Goal: Book appointment/travel/reservation

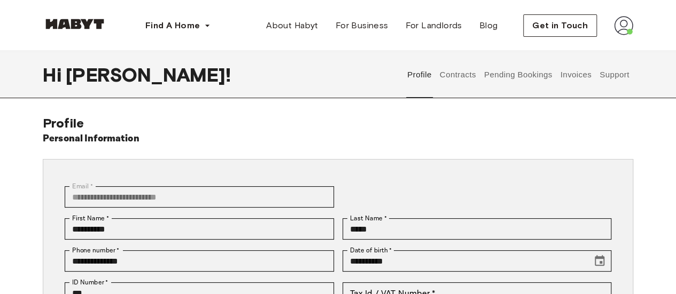
click at [459, 82] on button "Contracts" at bounding box center [457, 74] width 39 height 47
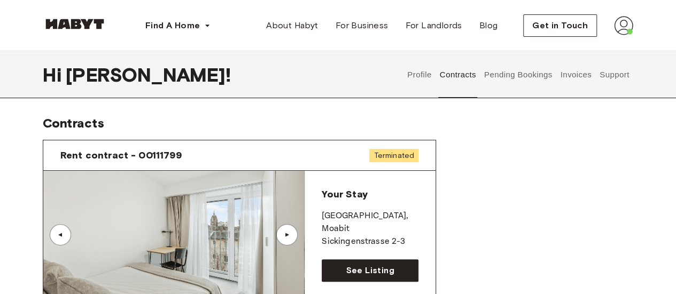
click at [506, 74] on button "Pending Bookings" at bounding box center [517, 74] width 71 height 47
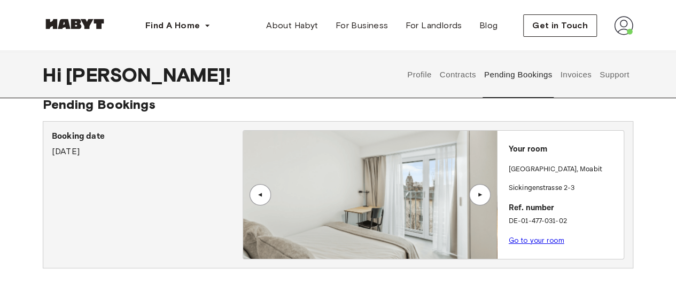
scroll to position [14, 0]
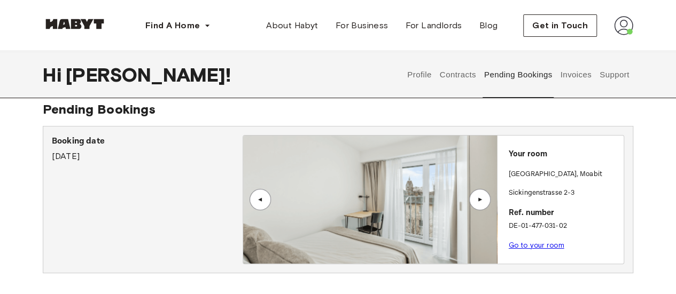
click at [485, 199] on div "▲" at bounding box center [479, 199] width 21 height 21
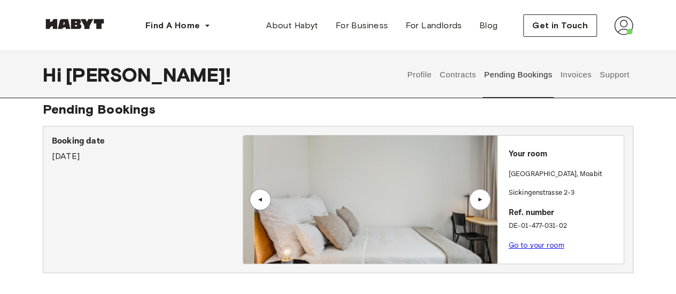
click at [485, 199] on div "▲" at bounding box center [479, 199] width 21 height 21
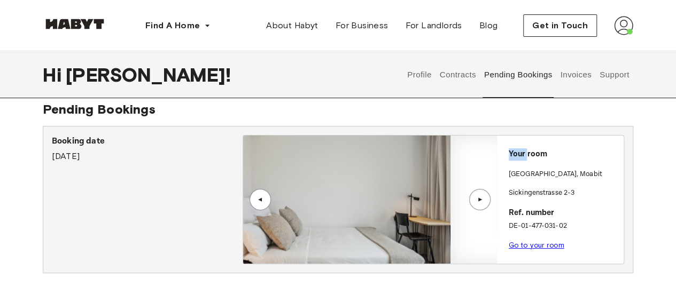
click at [485, 199] on div "▲" at bounding box center [479, 199] width 21 height 21
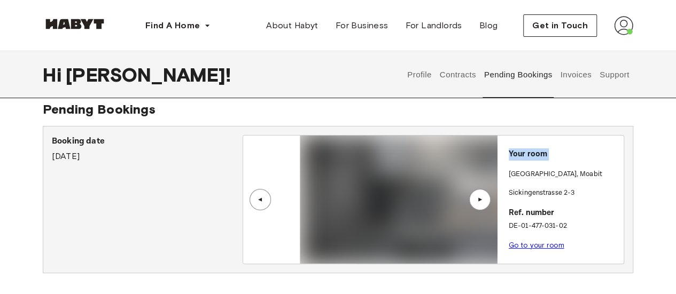
click at [485, 199] on div "▲" at bounding box center [479, 199] width 21 height 21
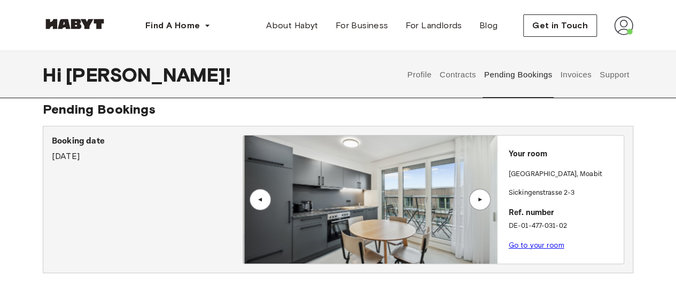
click at [485, 199] on div "▲" at bounding box center [479, 199] width 21 height 21
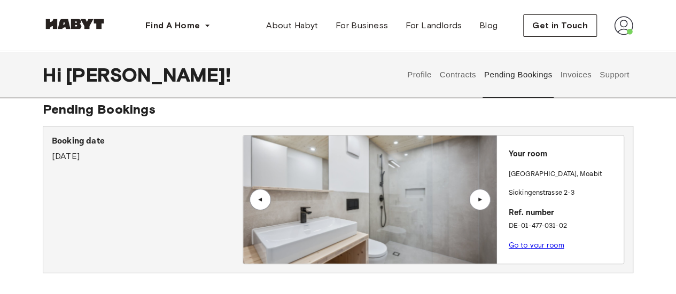
click at [573, 68] on button "Invoices" at bounding box center [576, 74] width 34 height 47
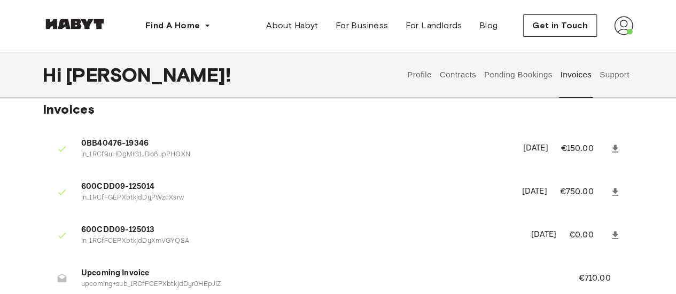
click at [620, 72] on button "Support" at bounding box center [614, 74] width 33 height 47
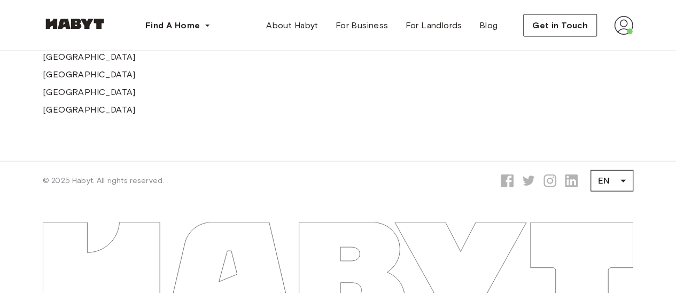
scroll to position [877, 0]
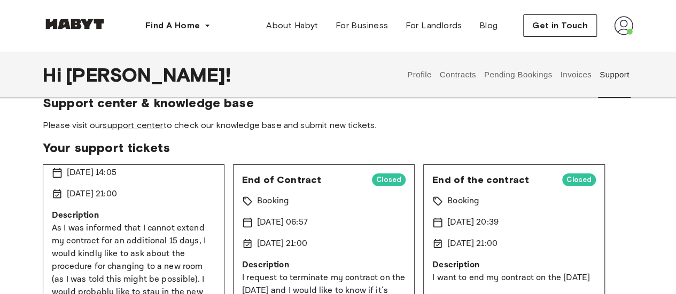
scroll to position [19, 0]
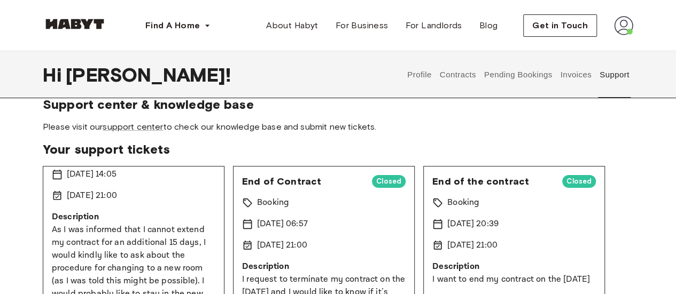
click at [478, 185] on span "End of the contract" at bounding box center [492, 181] width 121 height 13
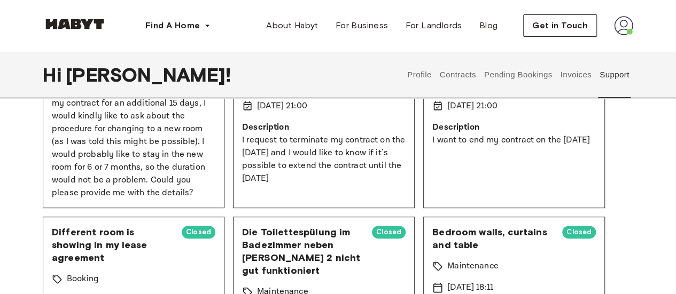
scroll to position [0, 0]
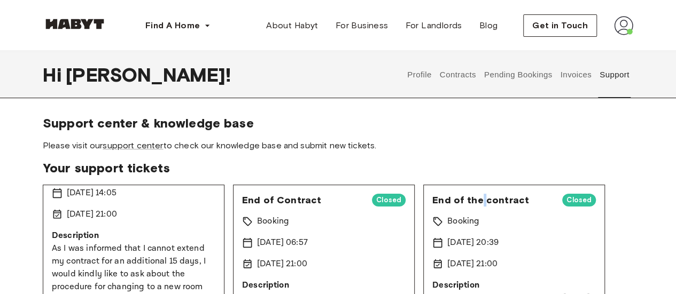
click at [581, 71] on button "Invoices" at bounding box center [576, 74] width 34 height 47
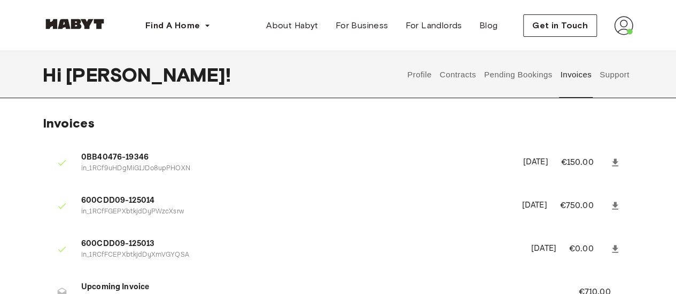
click at [520, 82] on button "Pending Bookings" at bounding box center [517, 74] width 71 height 47
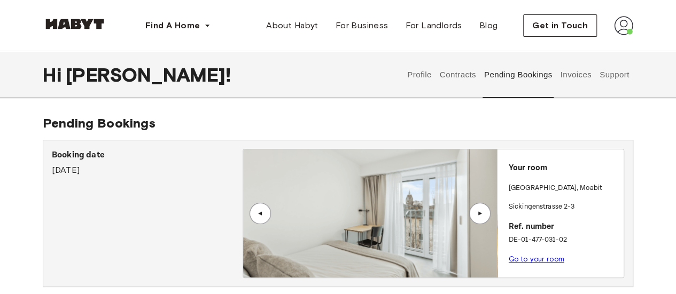
click at [458, 80] on button "Contracts" at bounding box center [457, 74] width 39 height 47
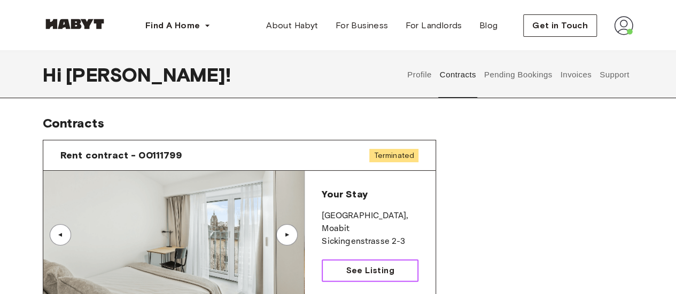
click at [373, 264] on span "See Listing" at bounding box center [370, 270] width 48 height 13
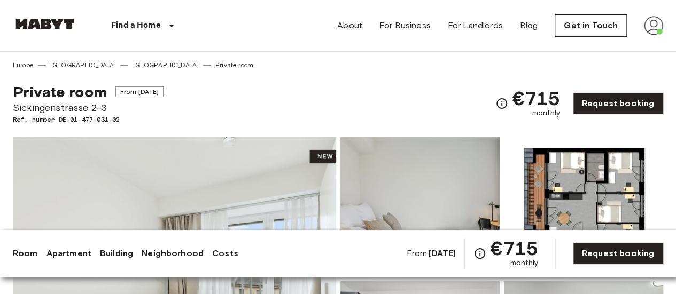
click at [358, 26] on link "About" at bounding box center [349, 25] width 25 height 13
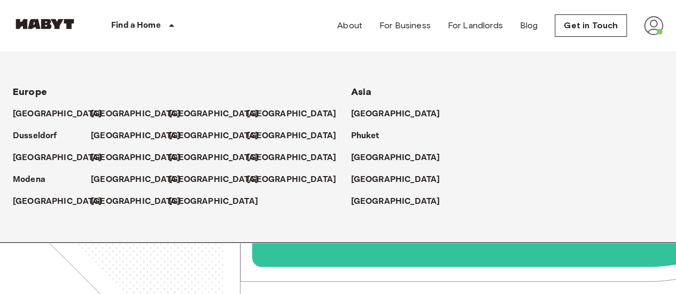
click at [174, 30] on icon at bounding box center [171, 25] width 13 height 13
click at [99, 115] on p "[GEOGRAPHIC_DATA]" at bounding box center [137, 114] width 89 height 13
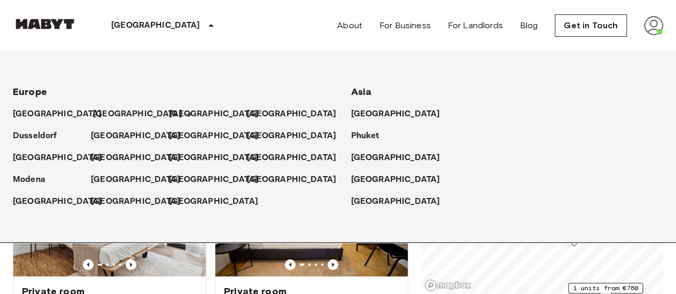
click at [99, 117] on p "[GEOGRAPHIC_DATA]" at bounding box center [137, 114] width 89 height 13
click at [99, 113] on p "[GEOGRAPHIC_DATA]" at bounding box center [137, 114] width 89 height 13
click at [94, 114] on p "[GEOGRAPHIC_DATA]" at bounding box center [137, 114] width 89 height 13
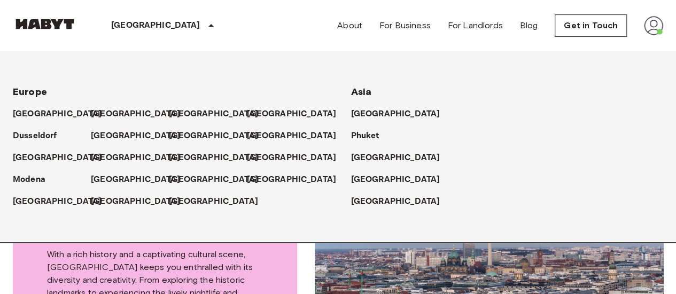
scroll to position [78, 0]
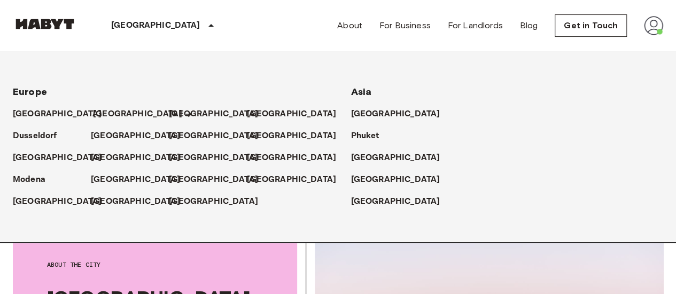
click at [95, 110] on p "[GEOGRAPHIC_DATA]" at bounding box center [137, 114] width 89 height 13
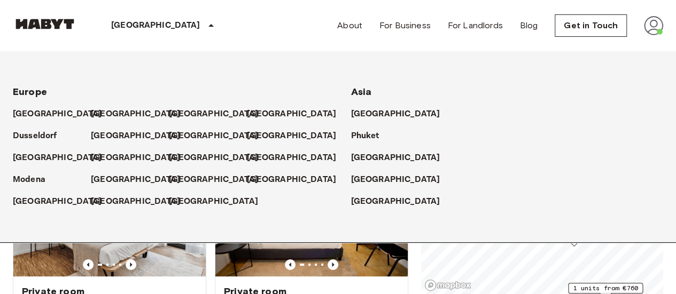
click at [109, 122] on div "[GEOGRAPHIC_DATA]" at bounding box center [130, 132] width 78 height 22
click at [205, 22] on icon at bounding box center [211, 25] width 13 height 13
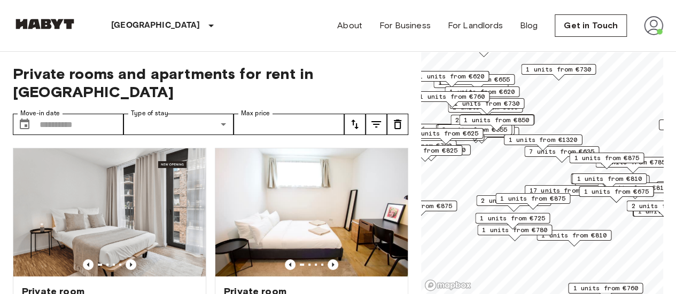
click at [205, 22] on icon at bounding box center [211, 25] width 13 height 13
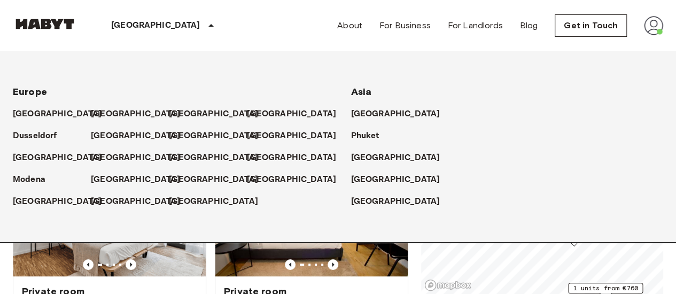
click at [210, 35] on div "[GEOGRAPHIC_DATA] [GEOGRAPHIC_DATA] [GEOGRAPHIC_DATA] [GEOGRAPHIC_DATA] [GEOGRA…" at bounding box center [338, 25] width 650 height 51
click at [205, 27] on icon at bounding box center [211, 25] width 13 height 13
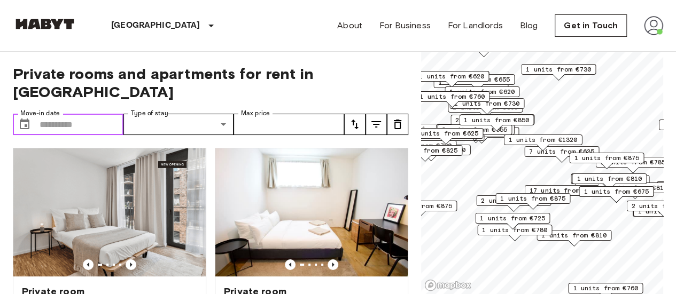
click at [82, 116] on input "Move-in date" at bounding box center [82, 124] width 84 height 21
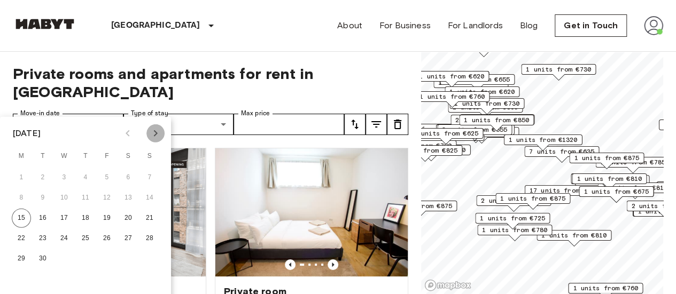
click at [154, 136] on icon "Next month" at bounding box center [155, 133] width 13 height 13
click at [61, 220] on button "15" at bounding box center [63, 218] width 19 height 19
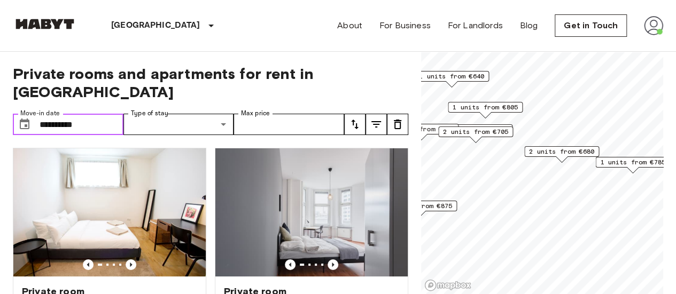
type input "**********"
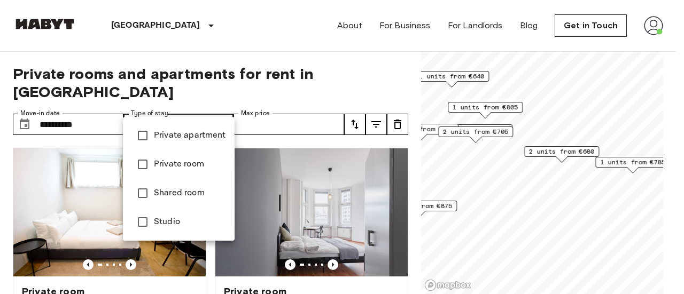
click at [227, 106] on div at bounding box center [342, 147] width 684 height 294
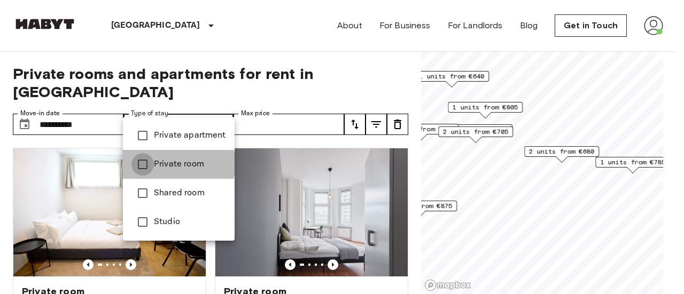
type input "**********"
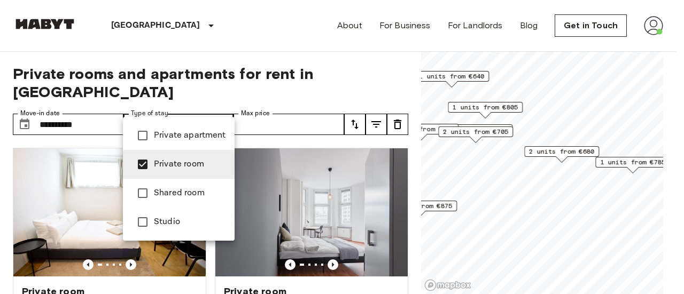
click at [315, 87] on div at bounding box center [342, 147] width 684 height 294
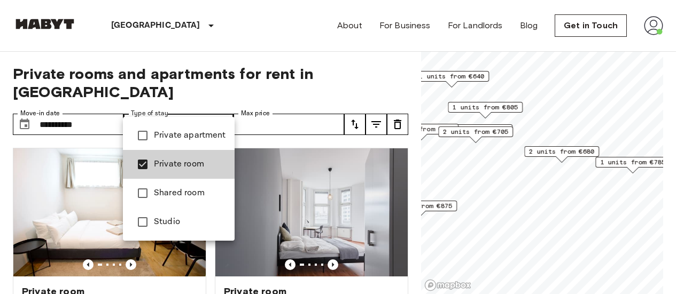
click at [263, 50] on div at bounding box center [342, 147] width 684 height 294
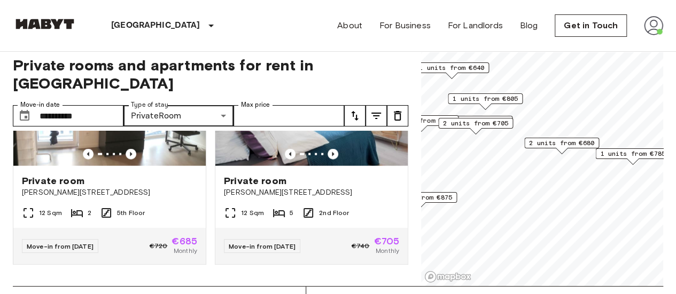
scroll to position [4, 0]
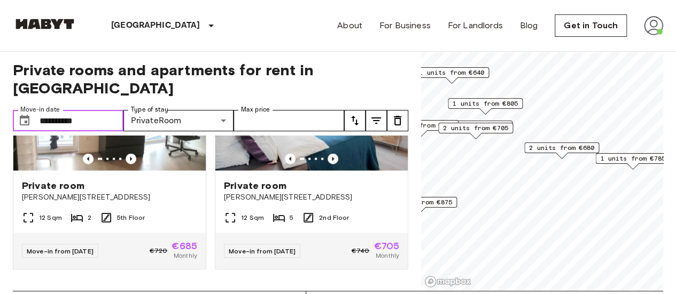
click at [92, 110] on input "**********" at bounding box center [82, 120] width 84 height 21
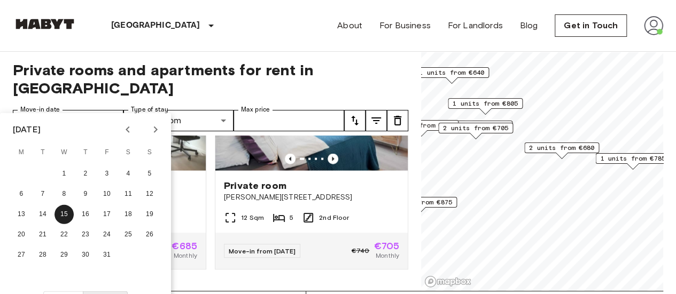
click at [191, 48] on div "[GEOGRAPHIC_DATA] [GEOGRAPHIC_DATA] [GEOGRAPHIC_DATA] [GEOGRAPHIC_DATA] [GEOGRA…" at bounding box center [338, 25] width 650 height 51
click at [27, 237] on button "20" at bounding box center [21, 234] width 19 height 19
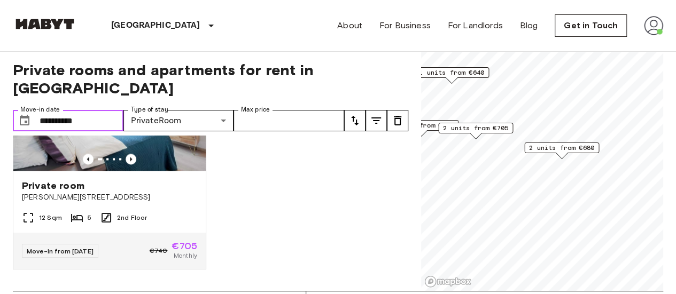
scroll to position [580, 0]
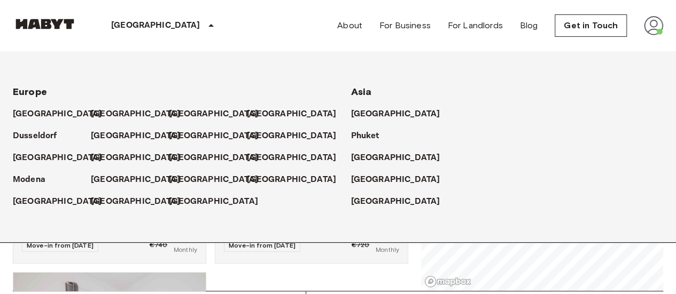
click at [186, 35] on div "[GEOGRAPHIC_DATA] [GEOGRAPHIC_DATA] [GEOGRAPHIC_DATA] [GEOGRAPHIC_DATA] [GEOGRA…" at bounding box center [338, 25] width 650 height 51
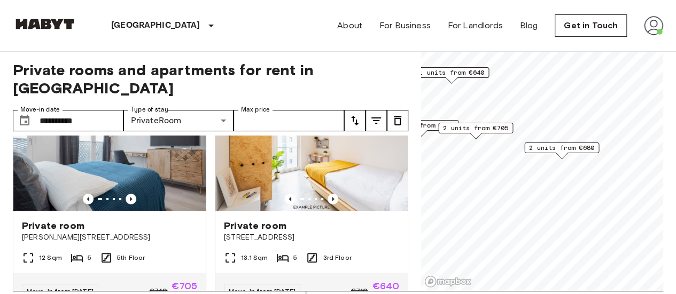
scroll to position [0, 0]
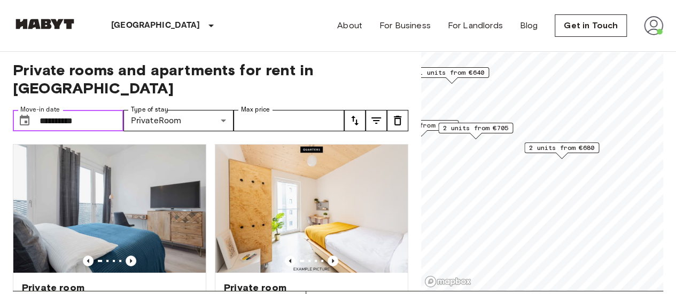
click at [78, 110] on input "**********" at bounding box center [82, 120] width 84 height 21
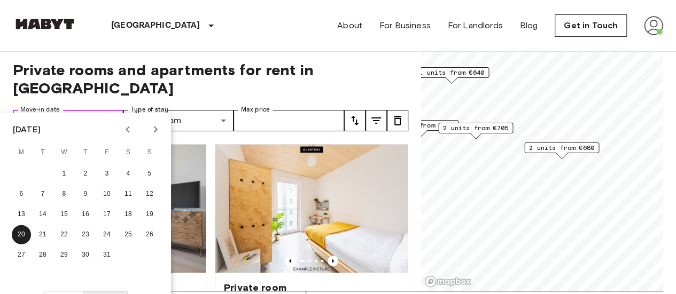
drag, startPoint x: 95, startPoint y: 103, endPoint x: 27, endPoint y: 104, distance: 67.9
click at [27, 110] on div "**********" at bounding box center [68, 120] width 111 height 21
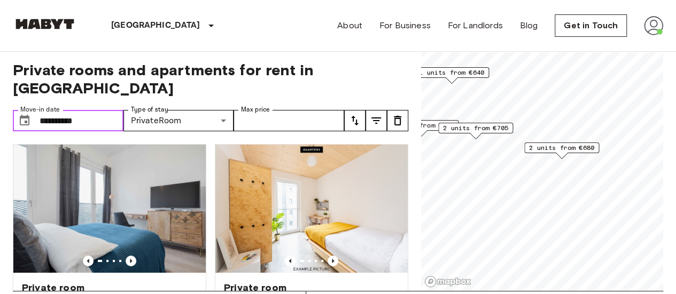
click at [95, 110] on input "**********" at bounding box center [82, 120] width 84 height 21
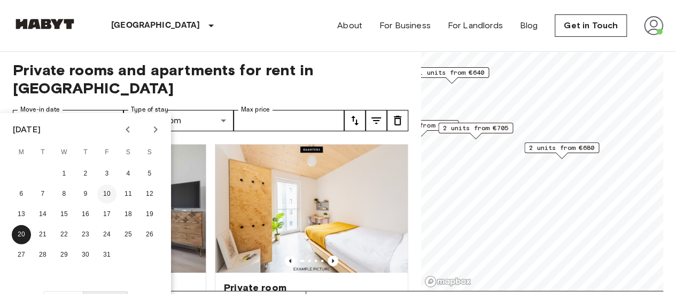
click at [107, 196] on button "10" at bounding box center [106, 194] width 19 height 19
type input "**********"
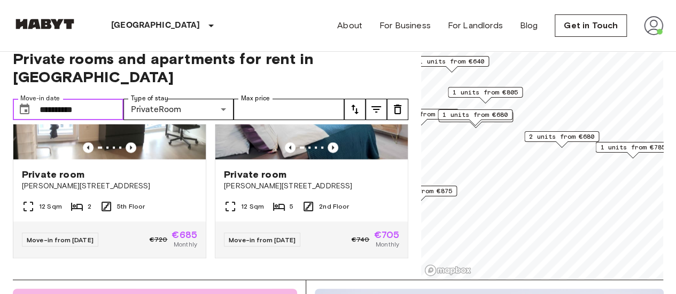
scroll to position [1305, 0]
